Goal: Task Accomplishment & Management: Manage account settings

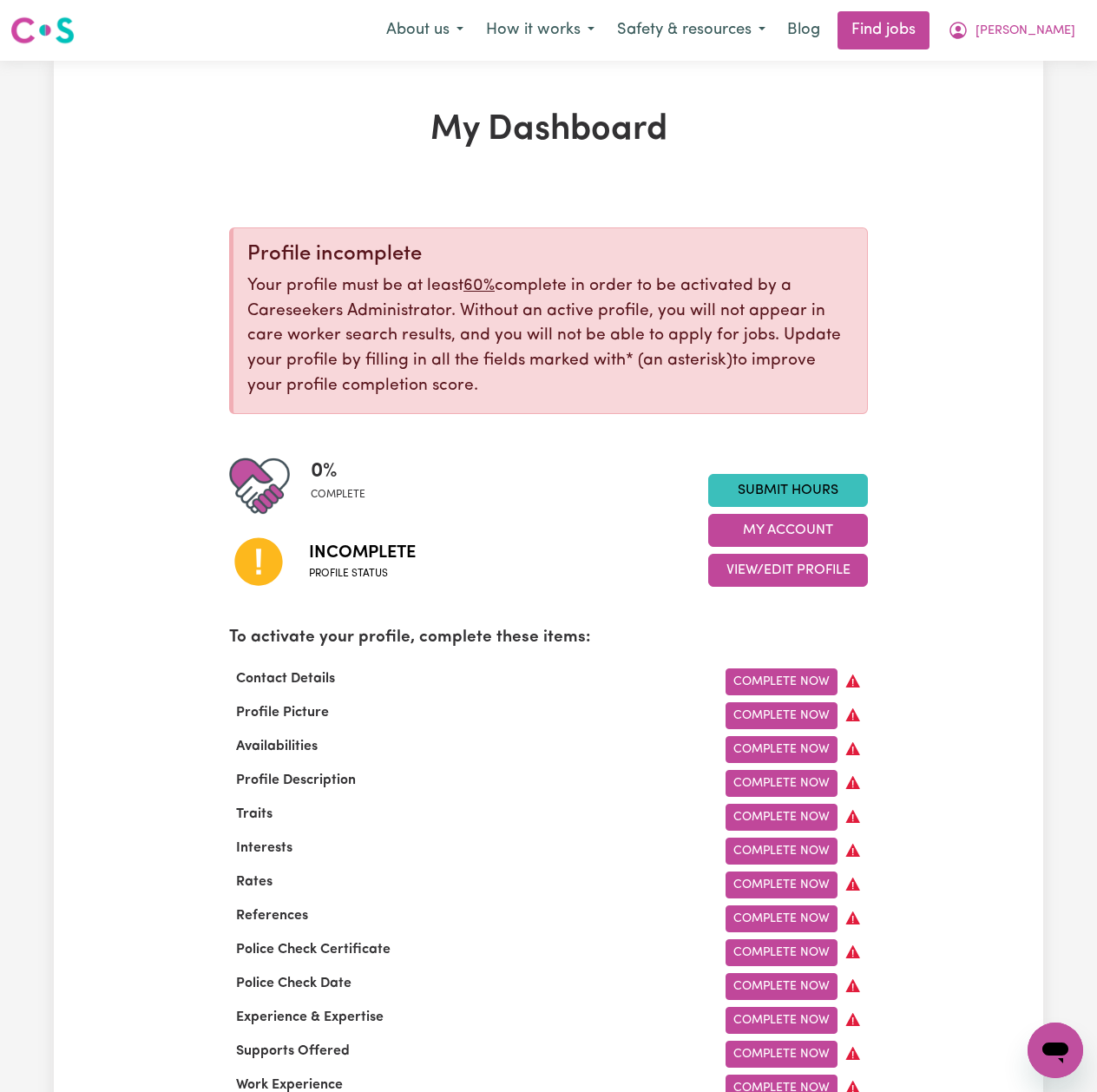
click at [743, 591] on div "0 % complete Incomplete Profile status Submit Hours My Account View/Edit Profile" at bounding box center [548, 531] width 638 height 150
click at [744, 572] on button "View/Edit Profile" at bounding box center [788, 569] width 160 height 33
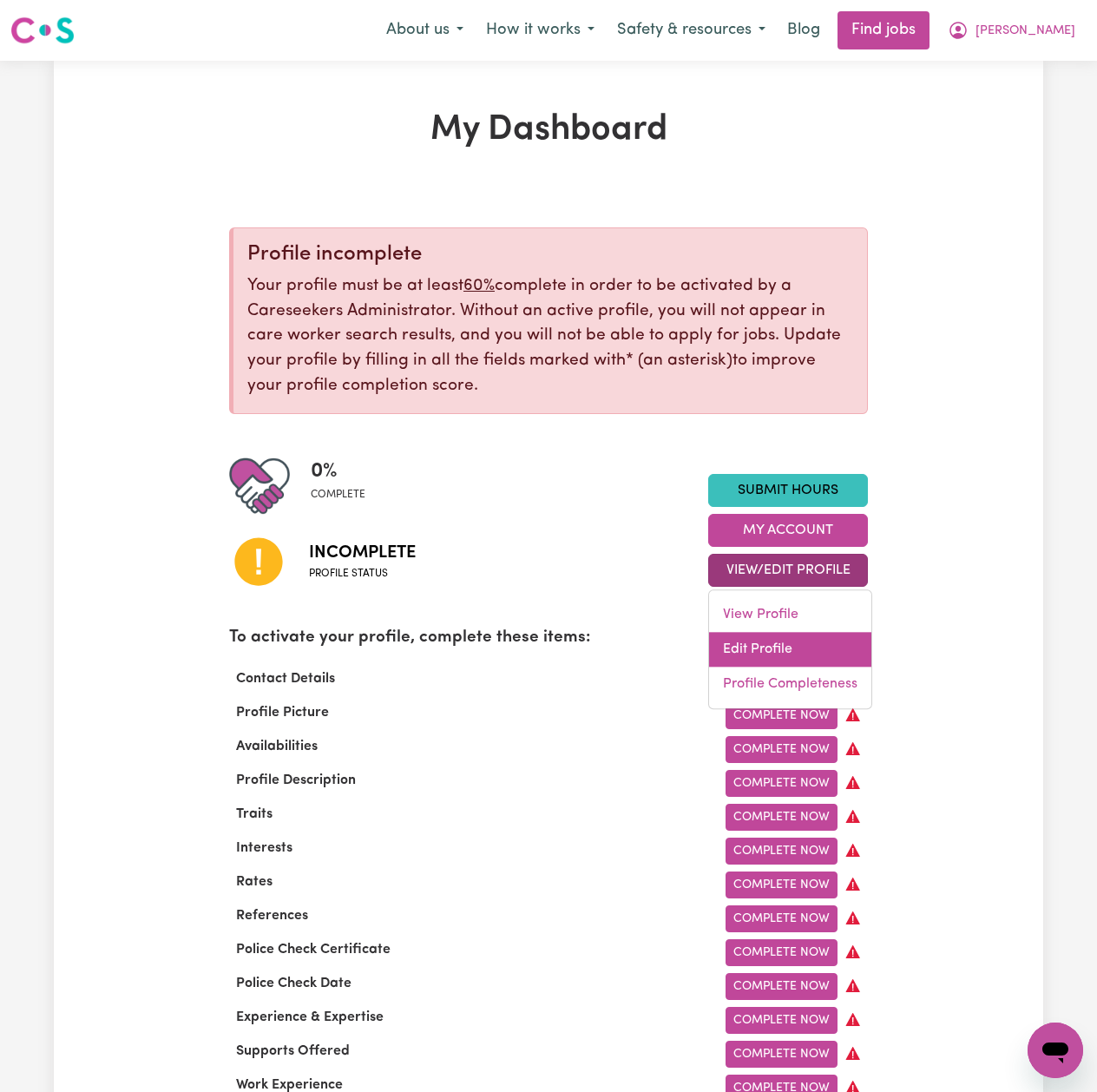
click at [725, 659] on link "Edit Profile" at bounding box center [790, 648] width 163 height 35
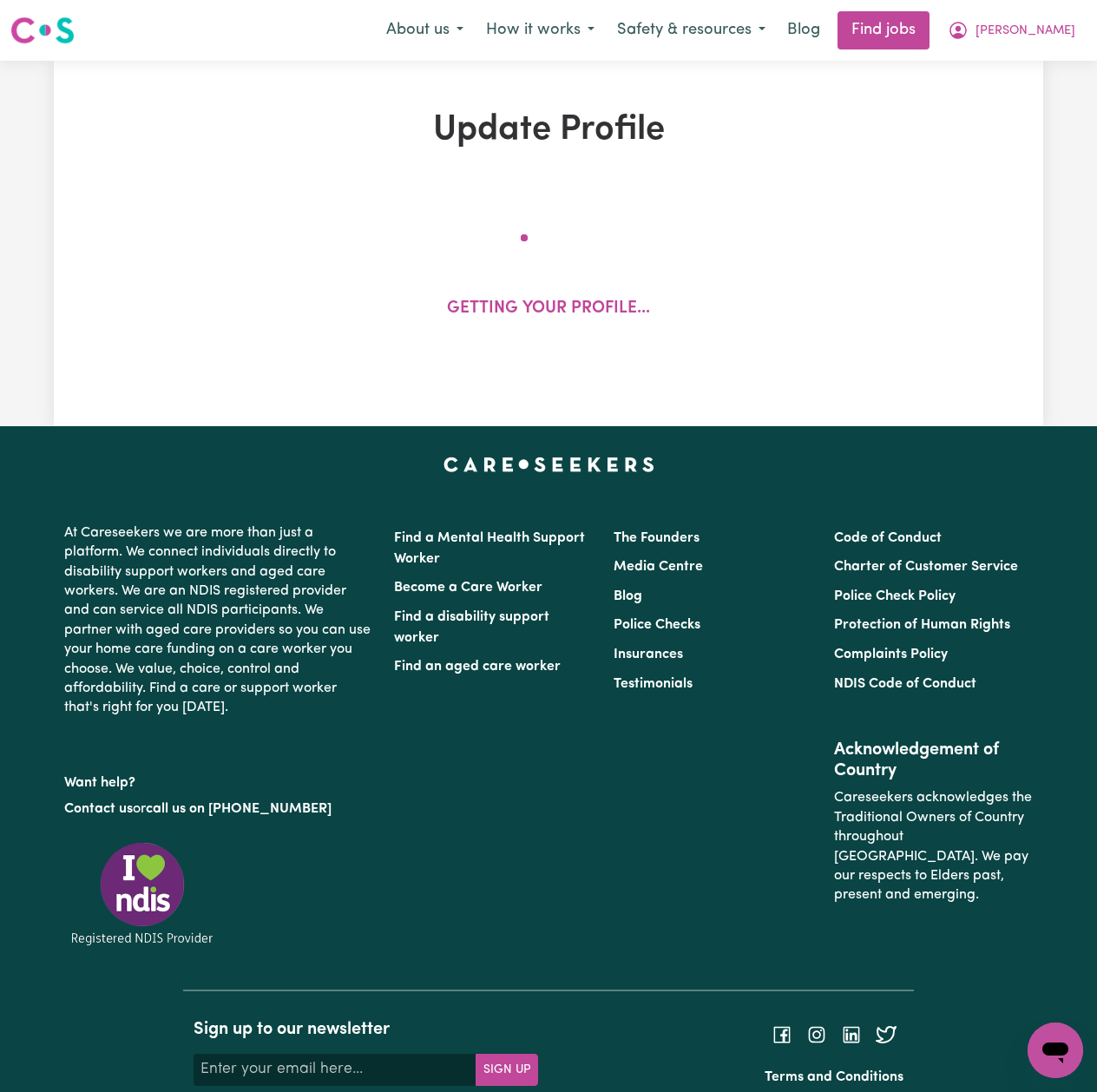
select select "Studying a healthcare related degree or qualification"
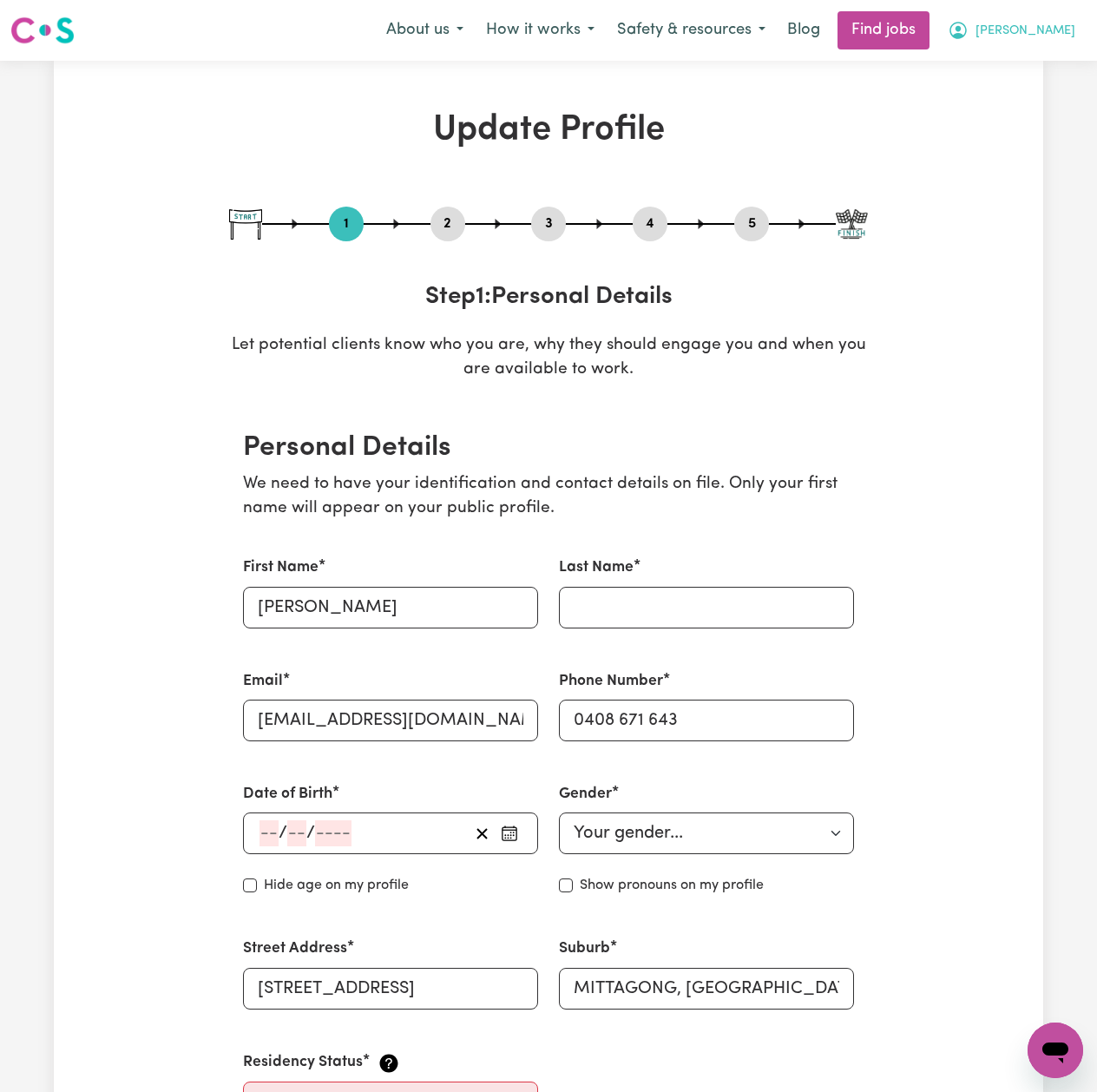
click at [1069, 23] on button "[PERSON_NAME]" at bounding box center [1011, 30] width 151 height 37
click at [1041, 124] on link "Logout" at bounding box center [1016, 133] width 137 height 33
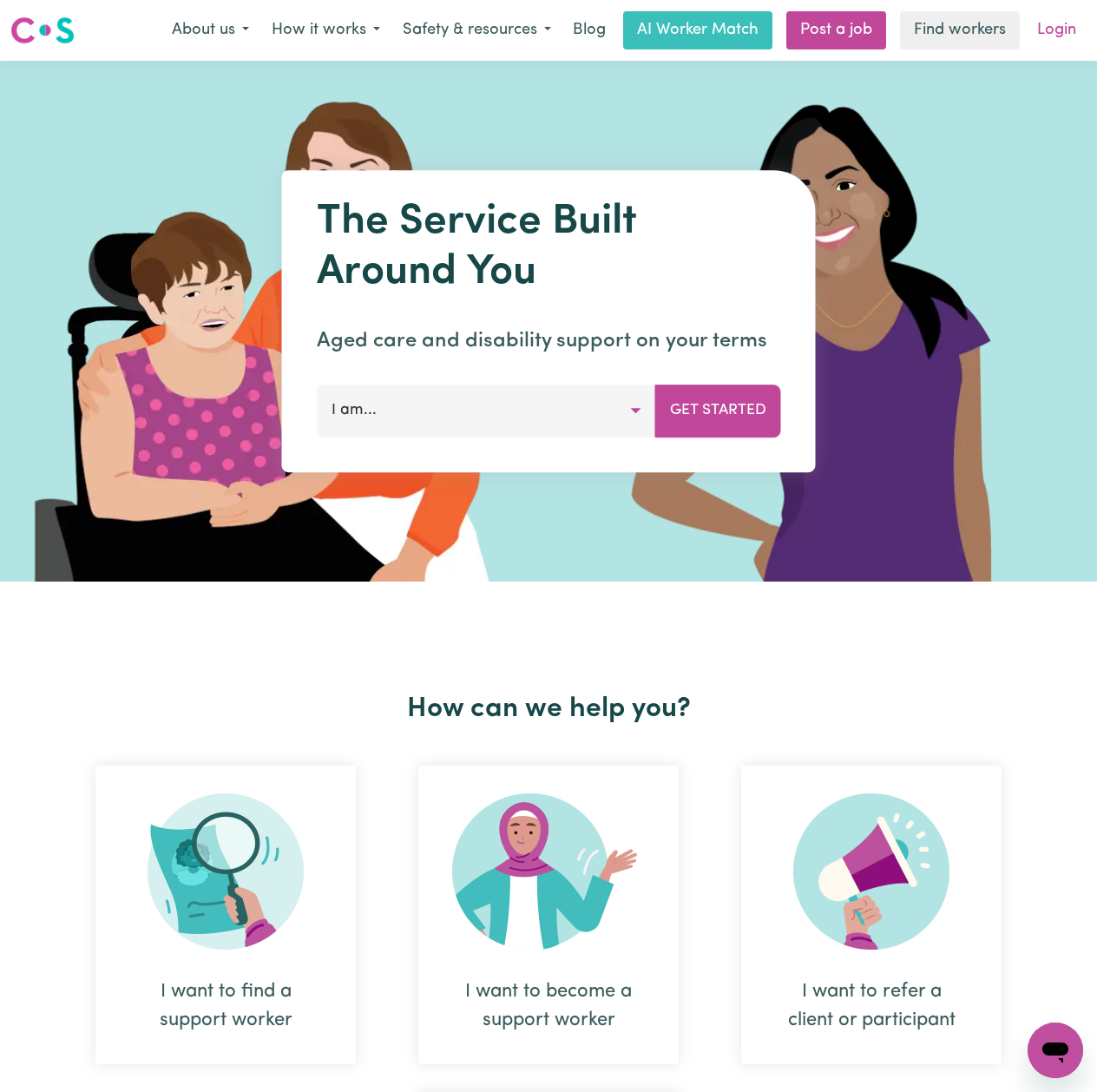
click at [1056, 38] on link "Login" at bounding box center [1056, 30] width 60 height 38
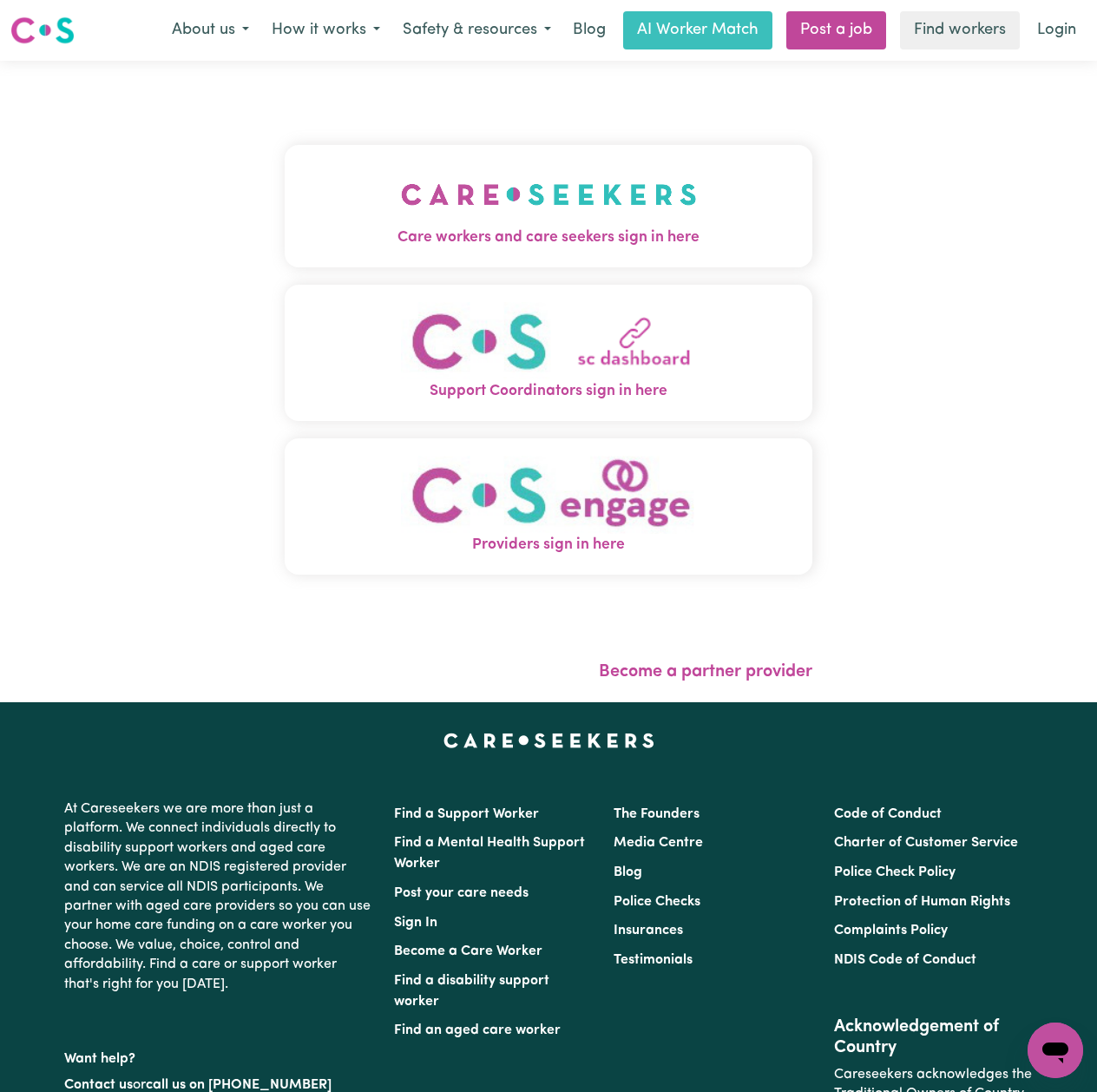
click at [445, 141] on div "Care workers and care seekers sign in here Support Coordinators sign in here Pr…" at bounding box center [548, 368] width 528 height 546
click at [330, 215] on button "Care workers and care seekers sign in here" at bounding box center [548, 205] width 528 height 122
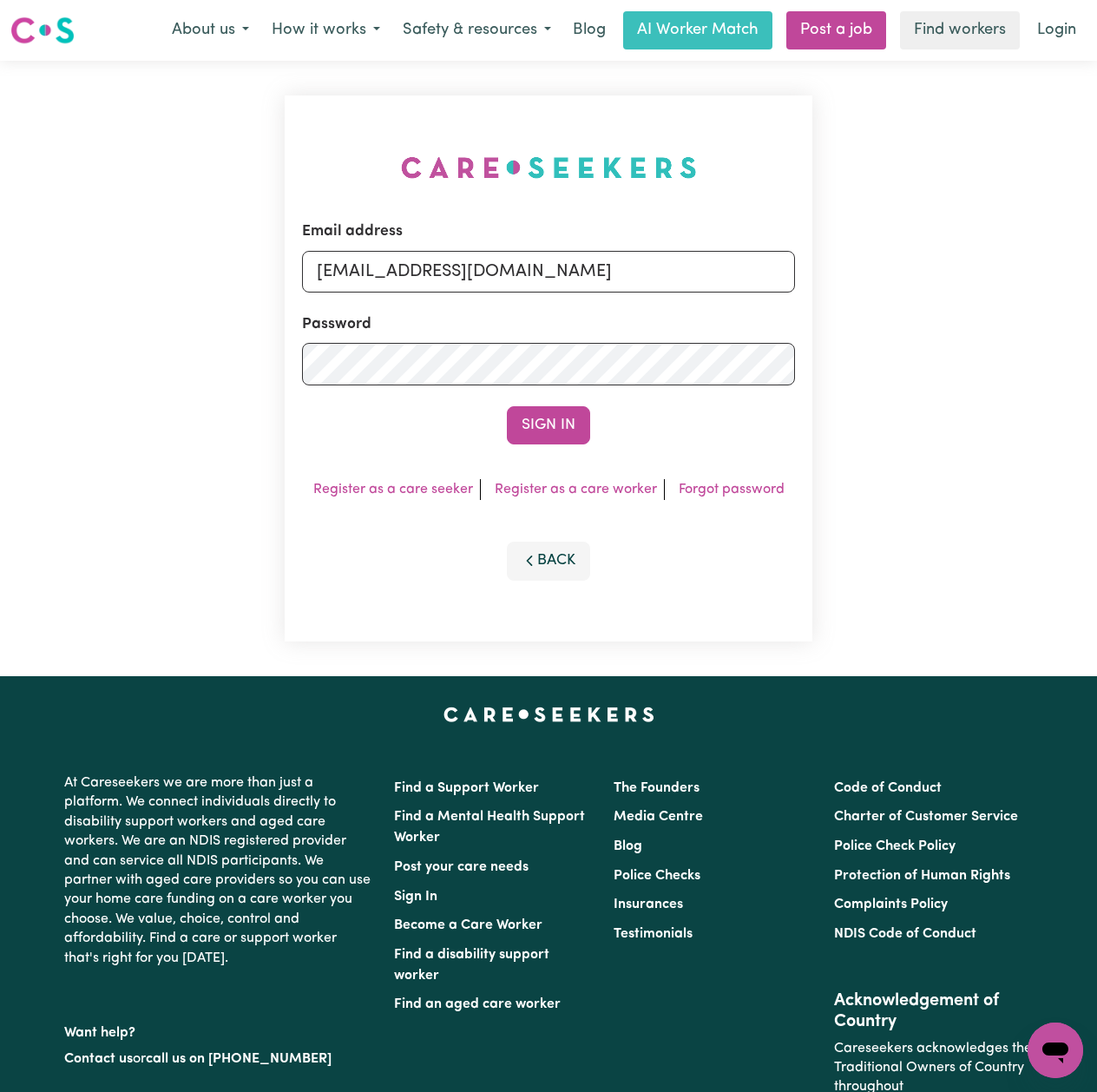
click at [436, 310] on form "Email address [EMAIL_ADDRESS][DOMAIN_NAME] Password Sign In" at bounding box center [548, 332] width 493 height 223
click at [438, 289] on input "[EMAIL_ADDRESS][DOMAIN_NAME]" at bounding box center [548, 271] width 493 height 42
drag, startPoint x: 411, startPoint y: 267, endPoint x: 823, endPoint y: 293, distance: 412.8
click at [823, 293] on div "Email address Superuser~[EMAIL_ADDRESS][DOMAIN_NAME] Password Sign In Register …" at bounding box center [548, 368] width 1097 height 615
type input "Superuser~[EMAIL_ADDRESS][DOMAIN_NAME]"
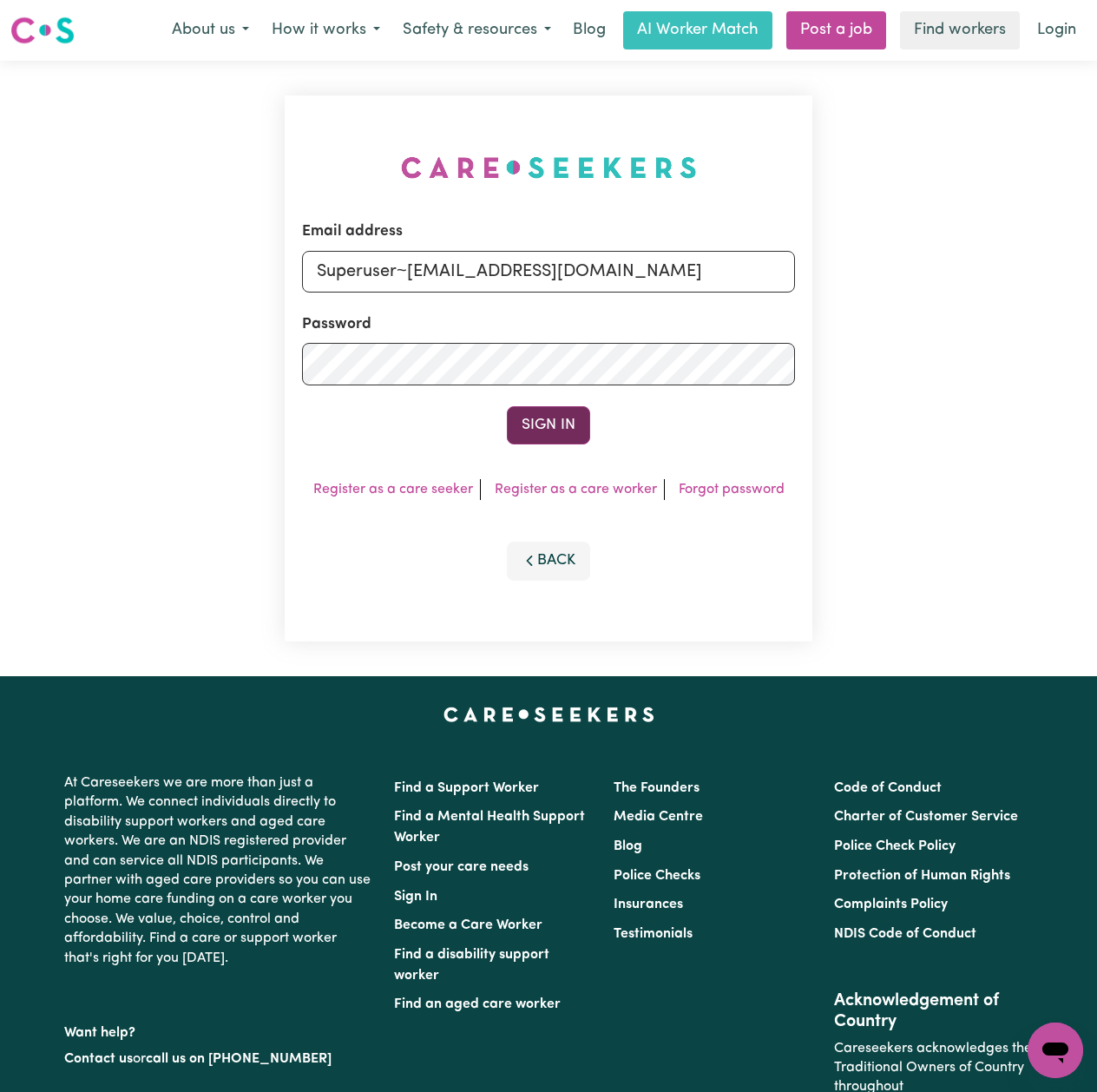
click at [538, 429] on button "Sign In" at bounding box center [548, 425] width 84 height 38
